Goal: Task Accomplishment & Management: Use online tool/utility

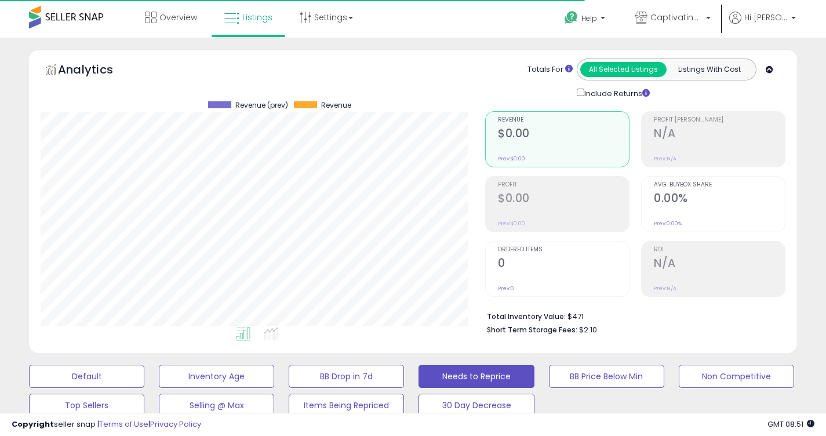
select select "**"
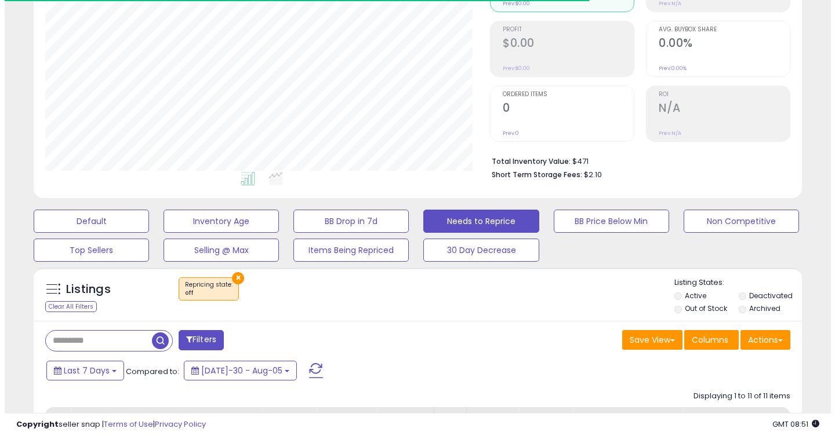
scroll to position [238, 445]
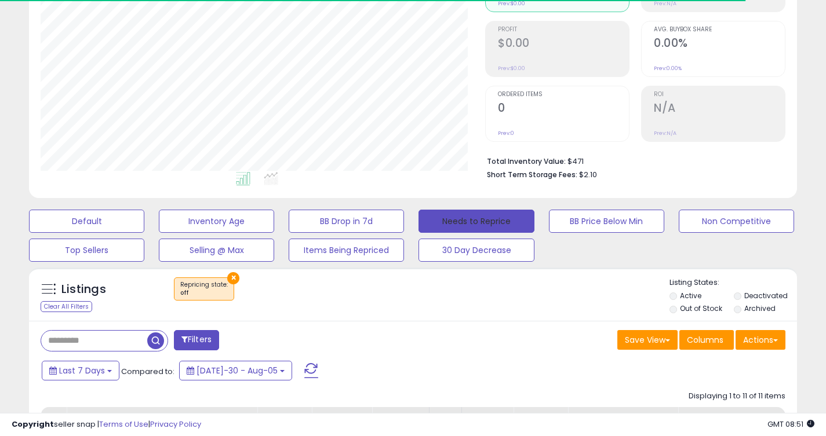
click at [479, 221] on button "Needs to Reprice" at bounding box center [475, 221] width 115 height 23
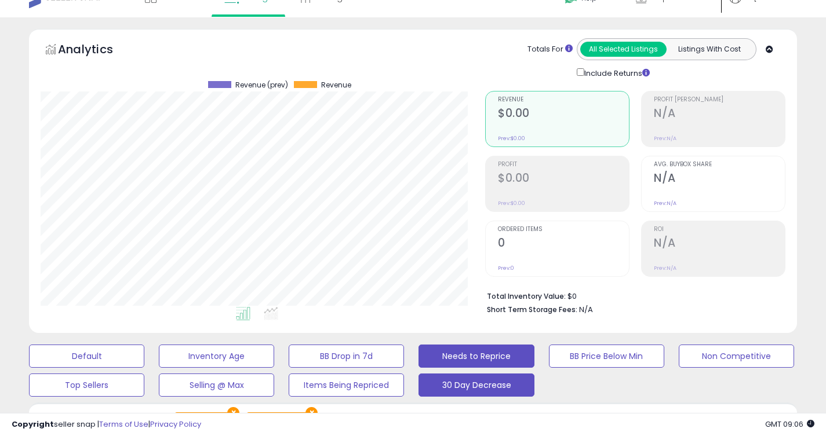
scroll to position [0, 0]
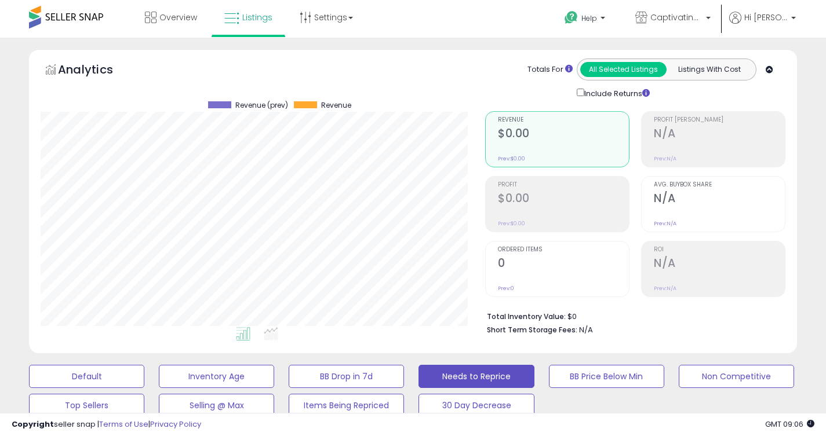
click at [102, 9] on span at bounding box center [66, 17] width 74 height 23
click at [104, 16] on div "Overview Listings Settings" at bounding box center [263, 24] width 545 height 49
click at [88, 20] on span at bounding box center [66, 17] width 74 height 23
click at [179, 20] on span "Overview" at bounding box center [178, 18] width 38 height 12
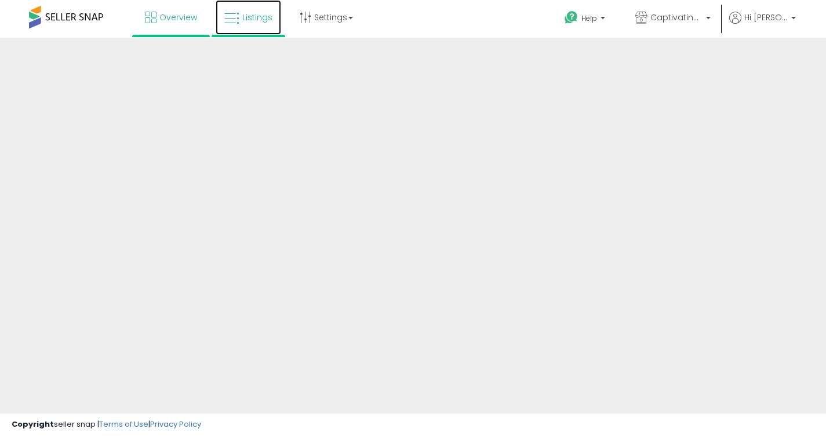
click at [256, 19] on span "Listings" at bounding box center [257, 18] width 30 height 12
click at [275, 20] on link "Listings" at bounding box center [248, 17] width 65 height 35
